Goal: Task Accomplishment & Management: Manage account settings

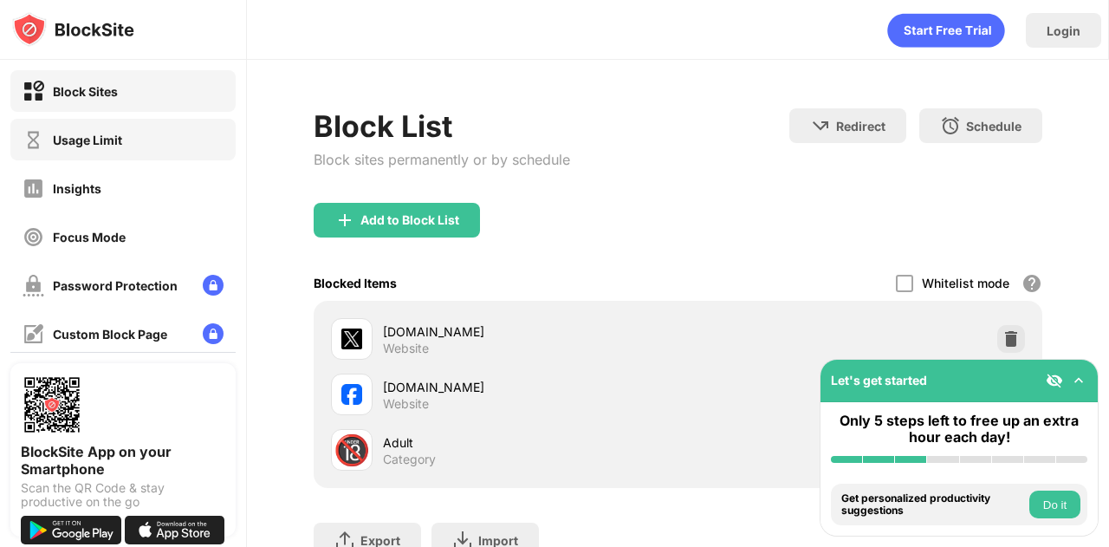
click at [130, 152] on div "Usage Limit" at bounding box center [122, 140] width 225 height 42
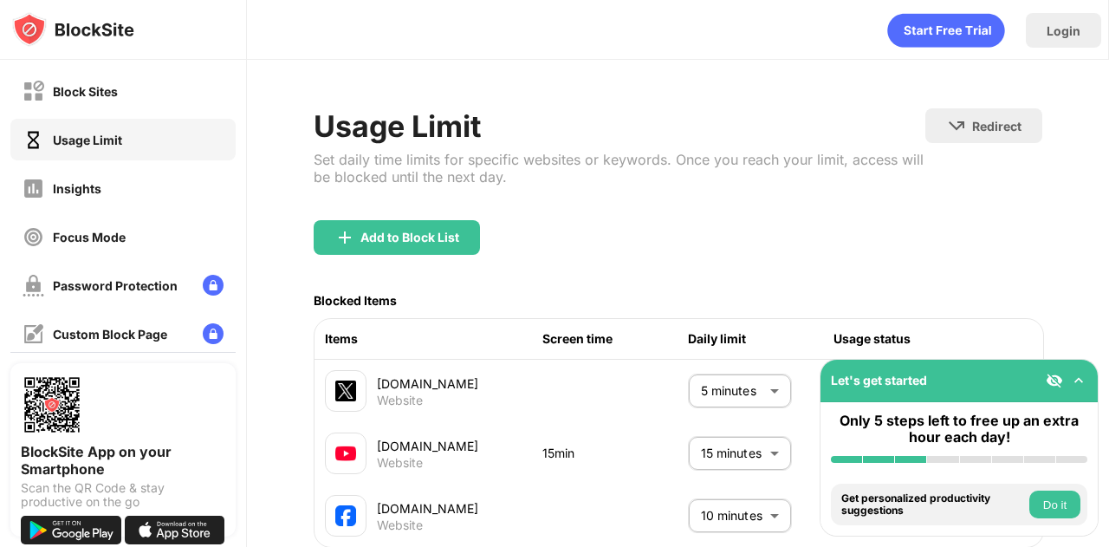
scroll to position [133, 0]
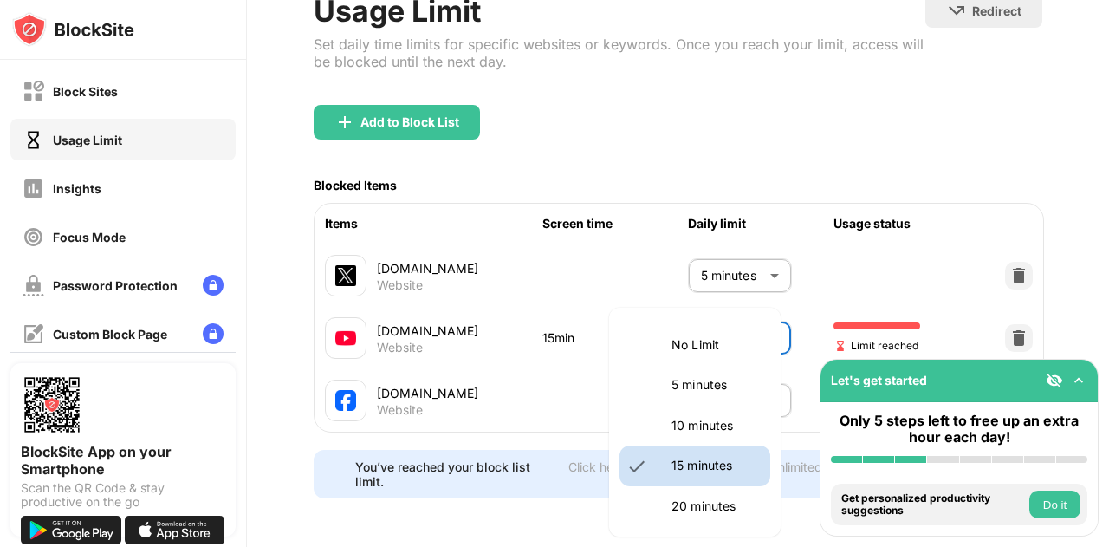
click at [720, 309] on body "Block Sites Usage Limit Insights Focus Mode Password Protection Custom Block Pa…" at bounding box center [554, 273] width 1109 height 547
click at [696, 420] on p "10 minutes" at bounding box center [715, 425] width 88 height 19
type input "**"
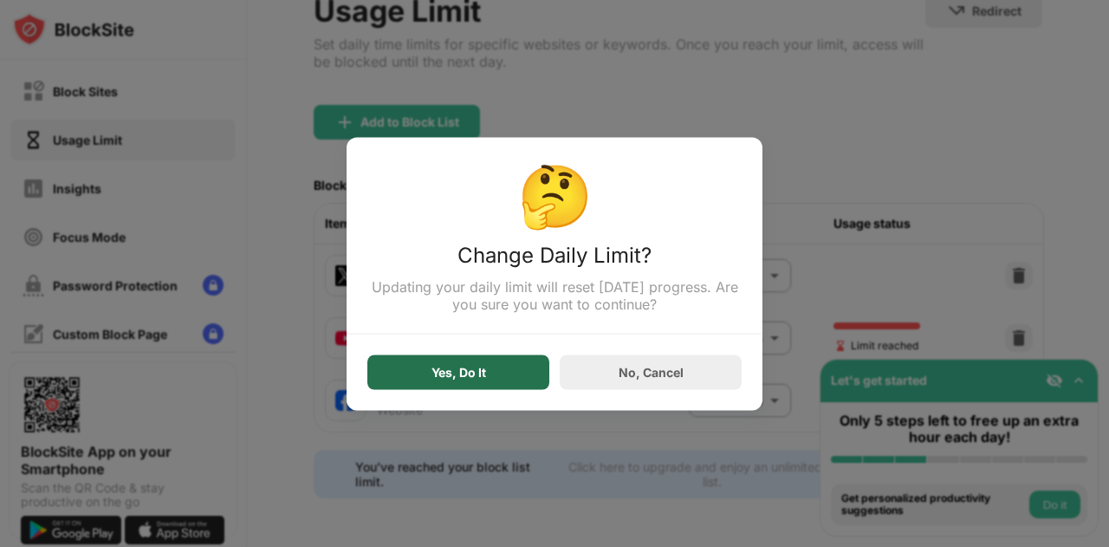
click at [480, 389] on div "Yes, Do It" at bounding box center [458, 371] width 182 height 35
